Goal: Information Seeking & Learning: Learn about a topic

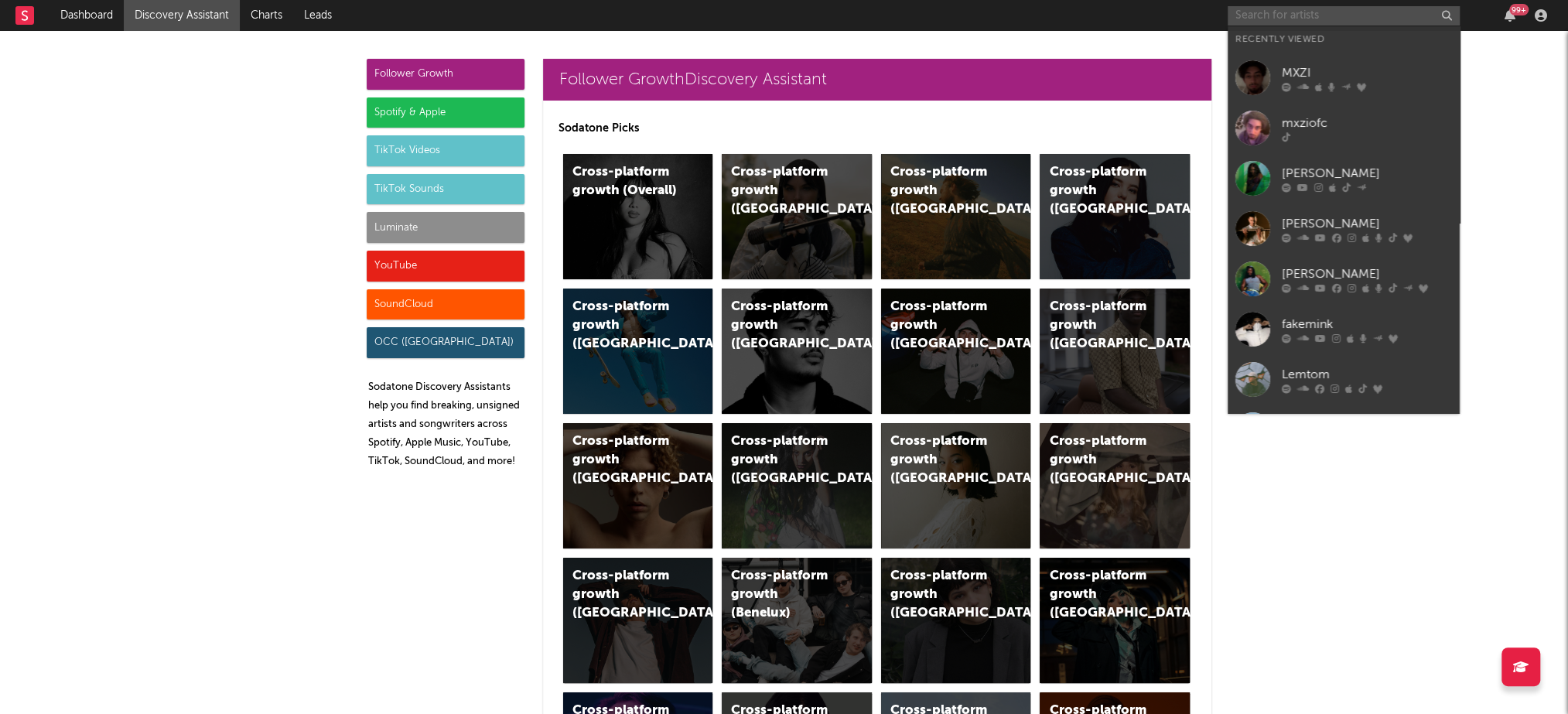
click at [1292, 13] on input "text" at bounding box center [1343, 16] width 232 height 19
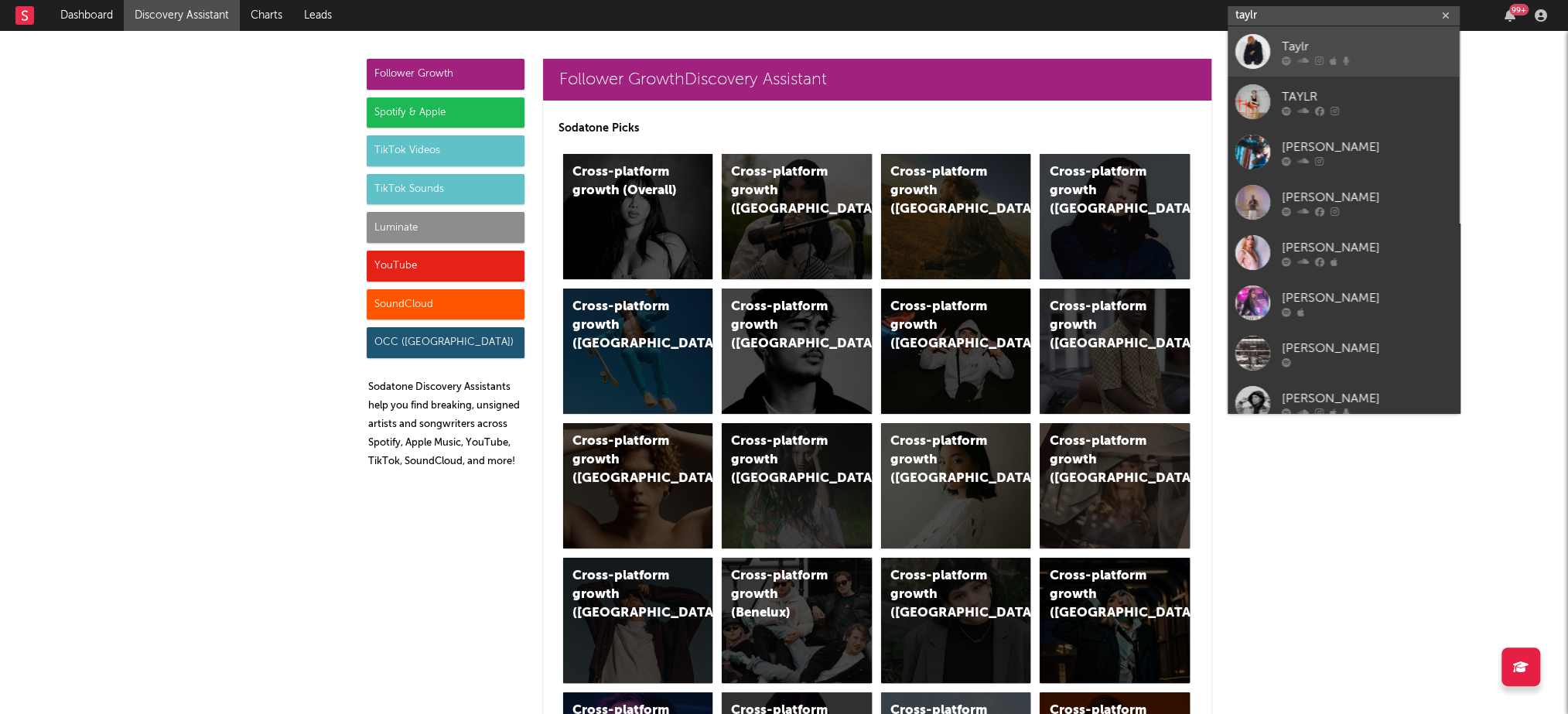
type input "taylr"
click at [1323, 45] on div "Taylr" at bounding box center [1367, 46] width 171 height 19
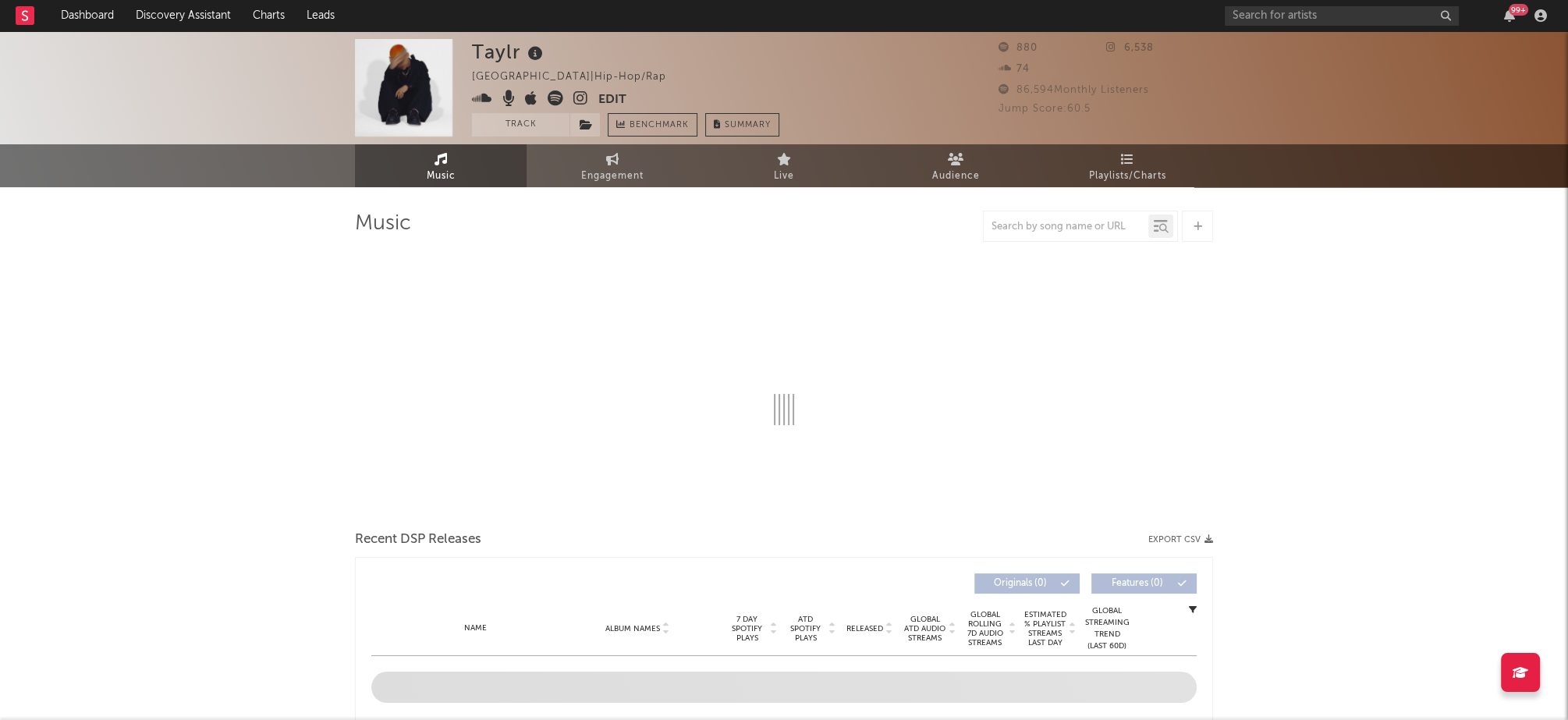
select select "6m"
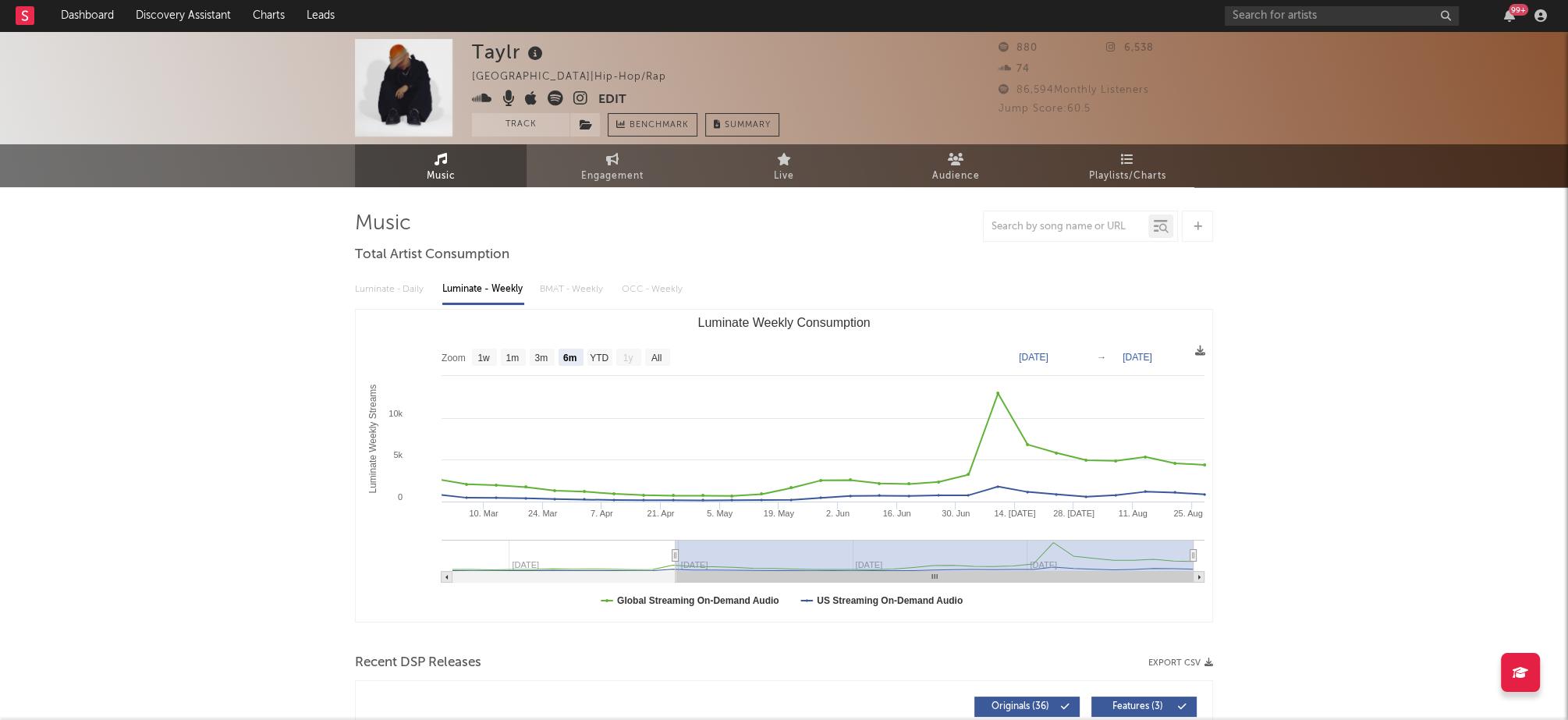
click at [582, 99] on icon at bounding box center [581, 98] width 15 height 15
